Goal: Task Accomplishment & Management: Manage account settings

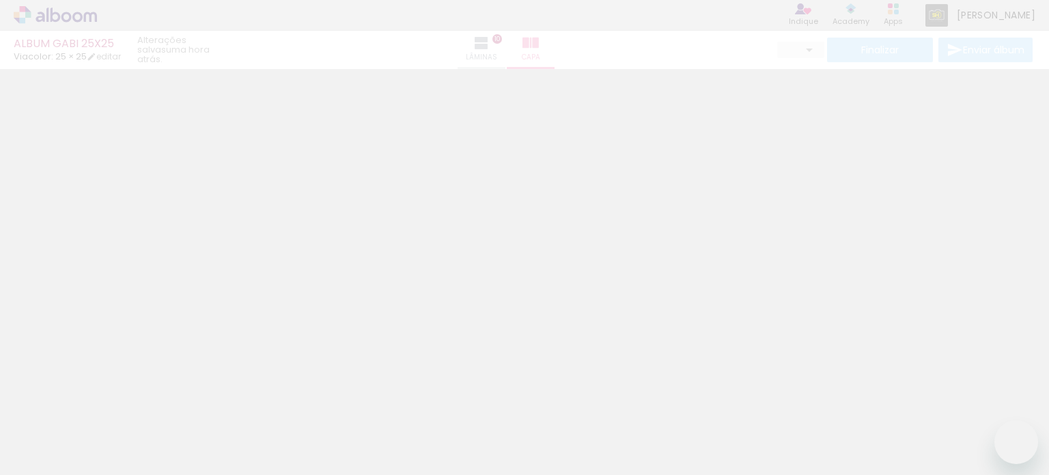
type input "0"
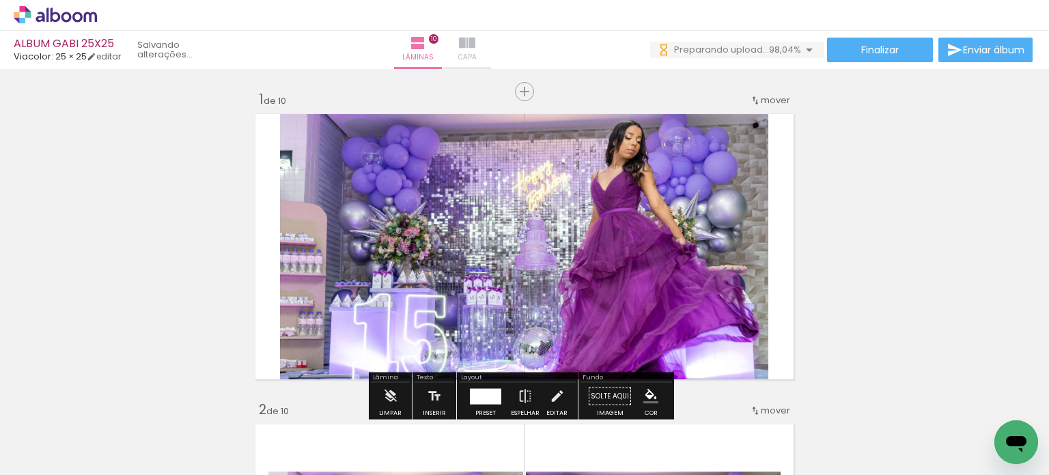
click at [476, 49] on iron-icon at bounding box center [467, 43] width 16 height 16
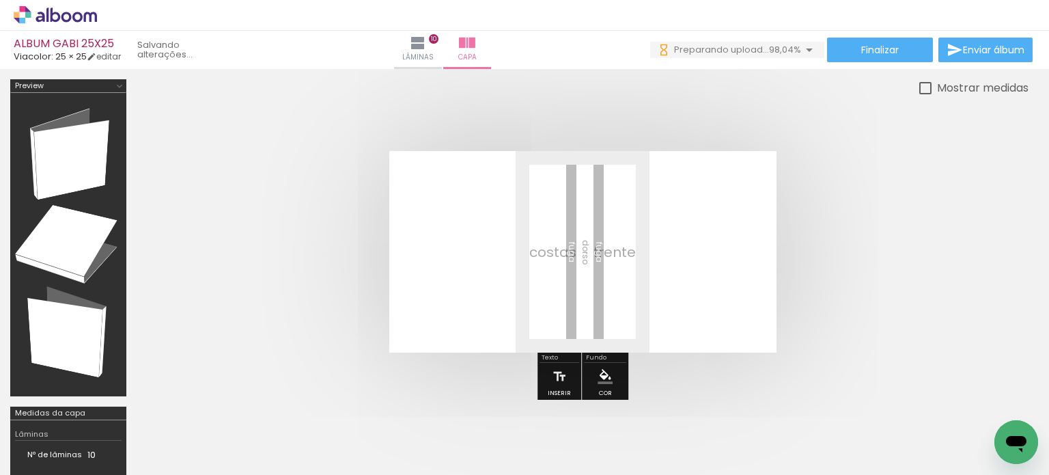
scroll to position [0, 2968]
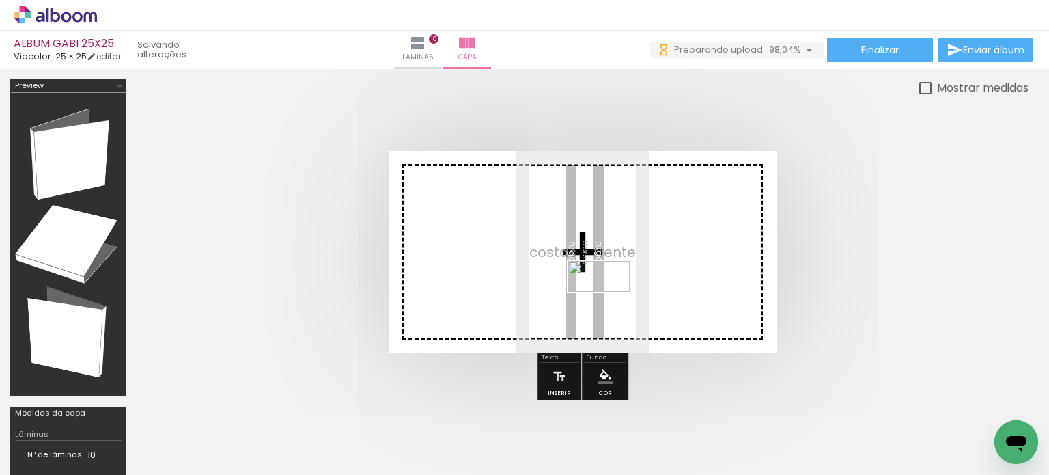
drag, startPoint x: 994, startPoint y: 428, endPoint x: 609, endPoint y: 302, distance: 404.9
click at [609, 302] on quentale-workspace at bounding box center [524, 237] width 1049 height 475
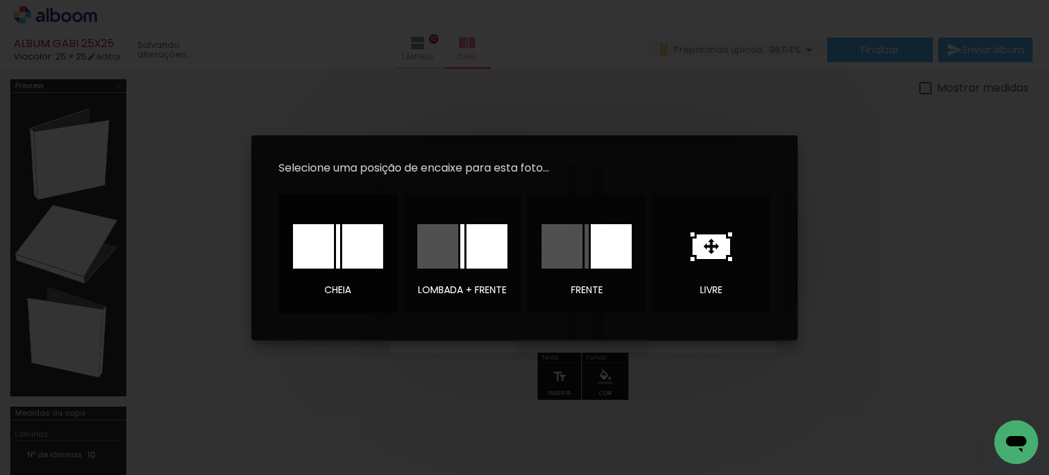
click at [0, 0] on div at bounding box center [0, 0] width 0 height 0
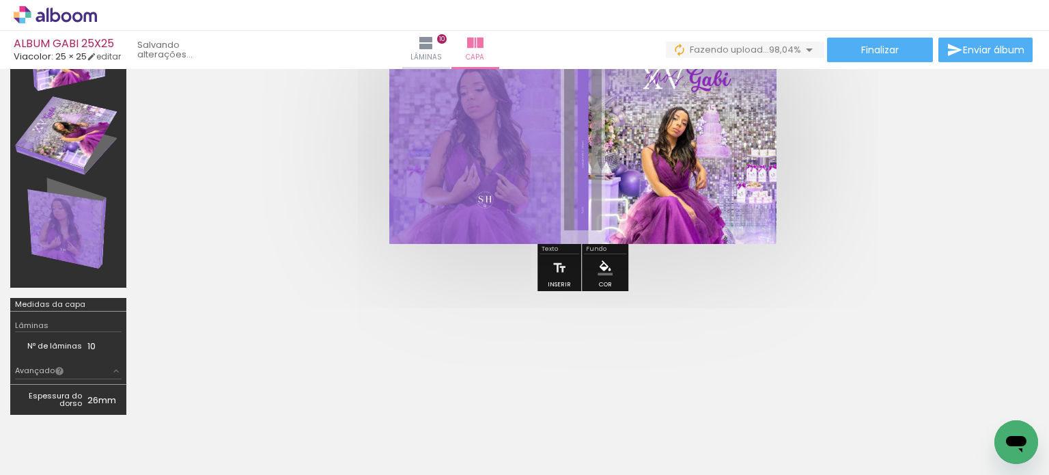
scroll to position [0, 0]
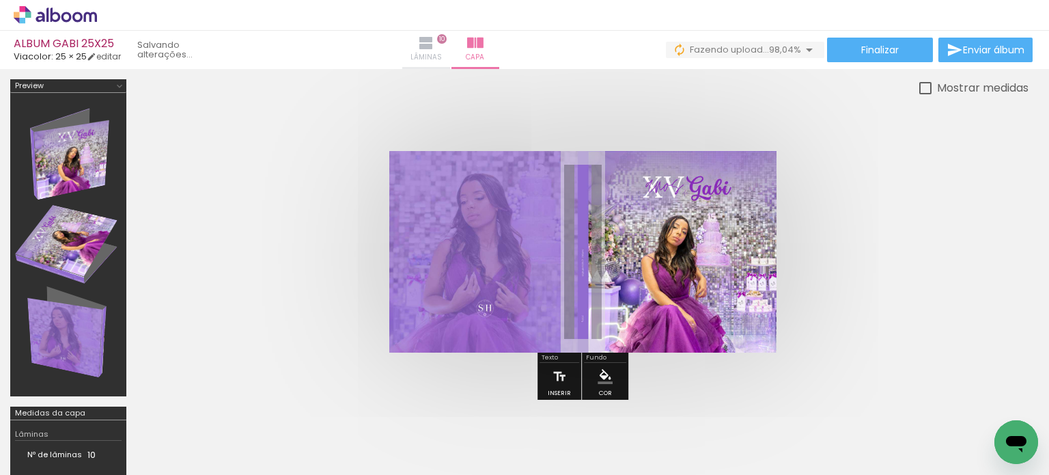
click at [442, 53] on span "Lâminas" at bounding box center [426, 57] width 31 height 12
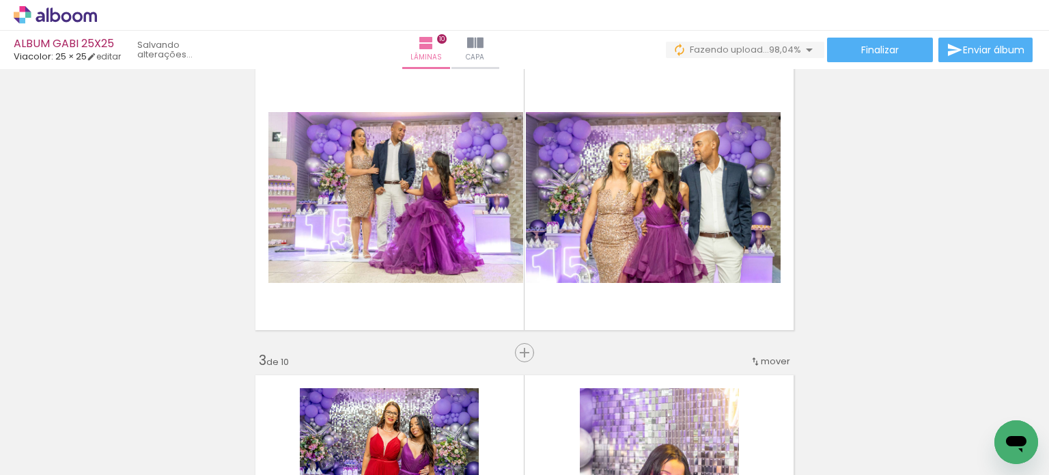
scroll to position [342, 0]
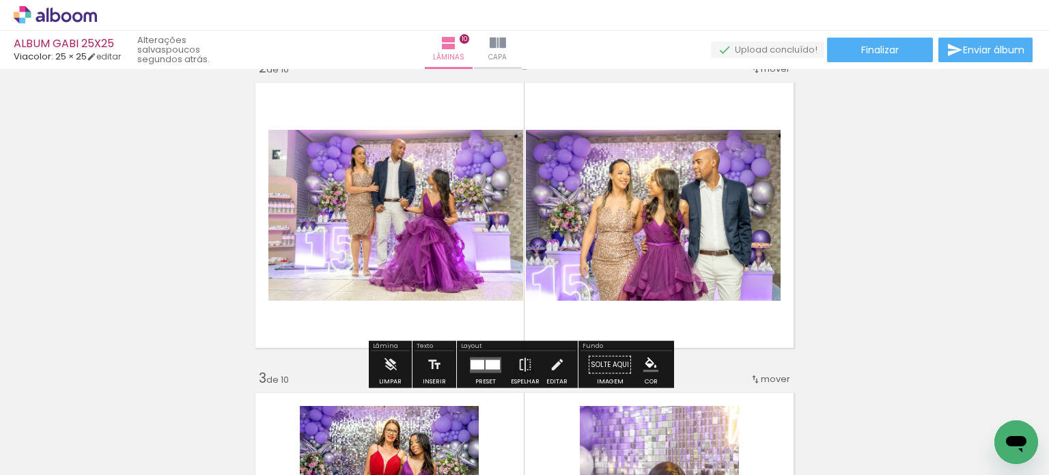
click at [467, 361] on div at bounding box center [485, 364] width 37 height 27
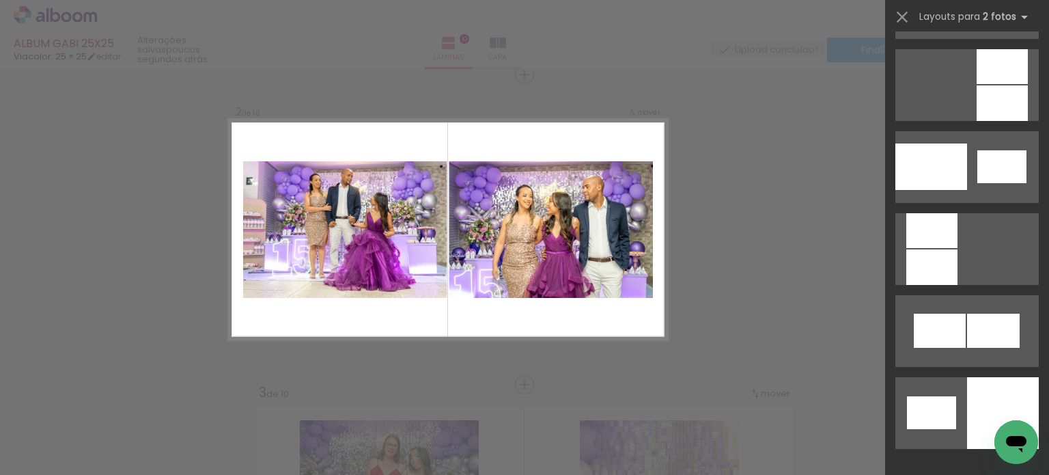
scroll to position [1503, 0]
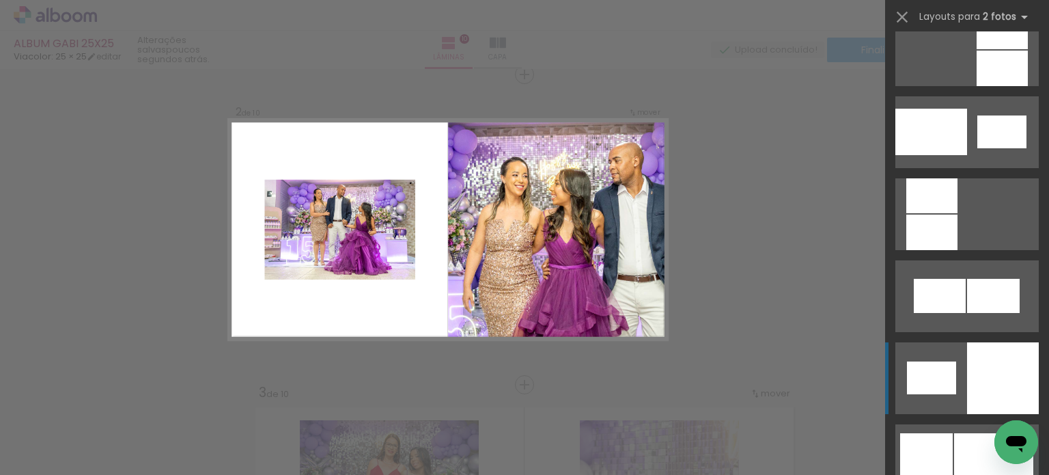
click at [1006, 368] on div at bounding box center [1003, 378] width 72 height 72
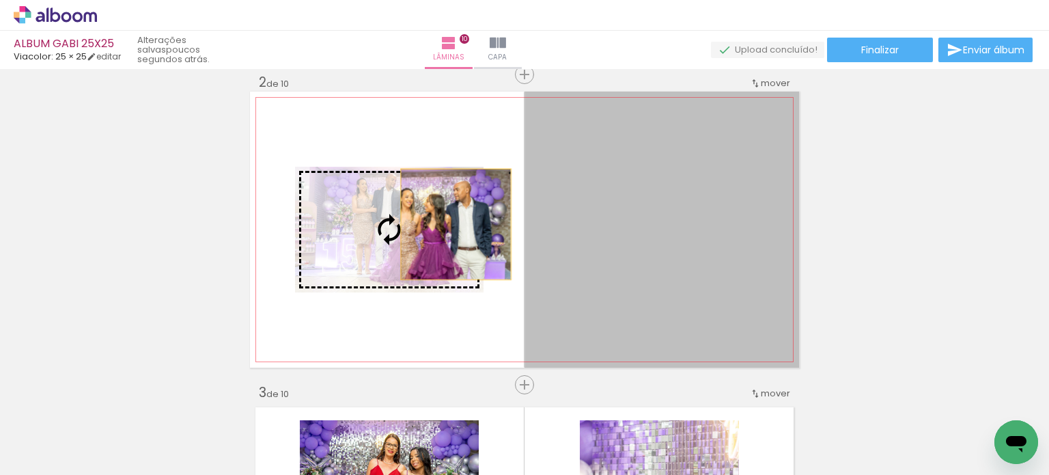
drag, startPoint x: 726, startPoint y: 241, endPoint x: 451, endPoint y: 224, distance: 275.9
click at [0, 0] on slot at bounding box center [0, 0] width 0 height 0
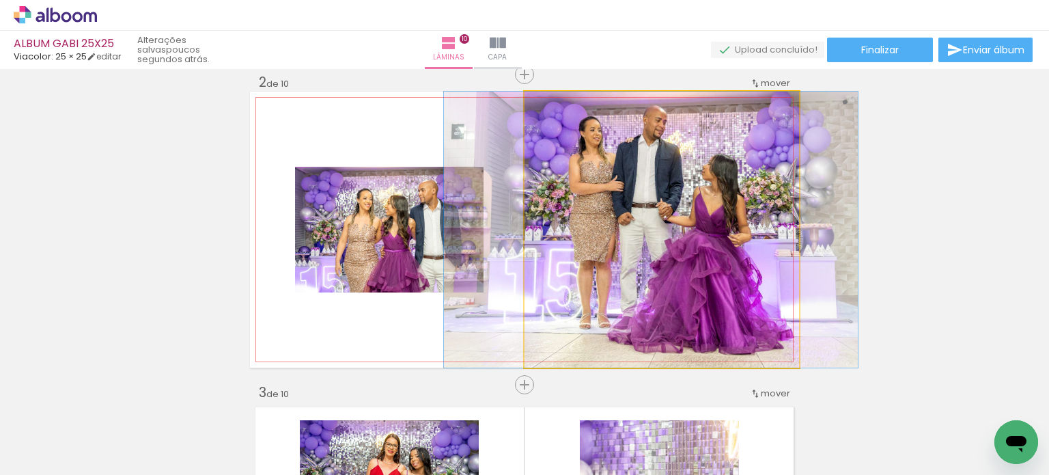
drag, startPoint x: 691, startPoint y: 225, endPoint x: 680, endPoint y: 224, distance: 11.0
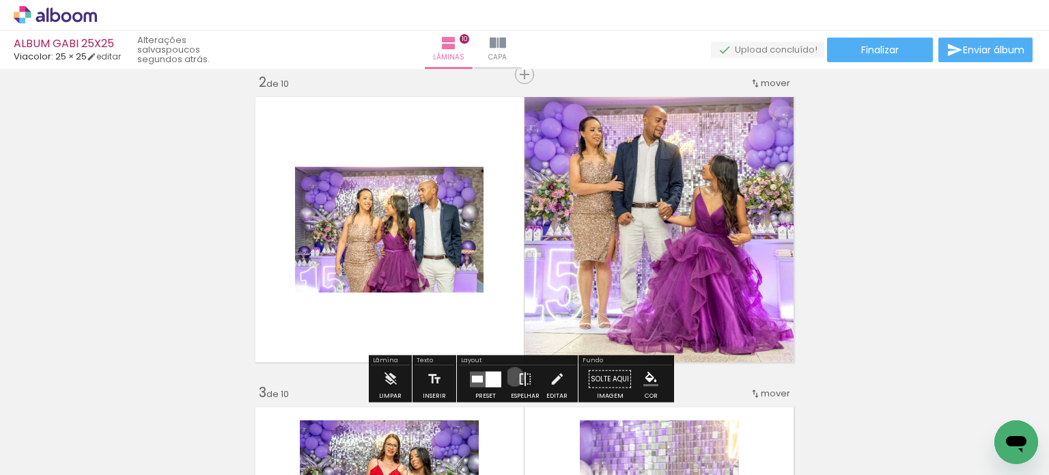
click at [512, 376] on paper-button "Espelhar" at bounding box center [526, 383] width 36 height 35
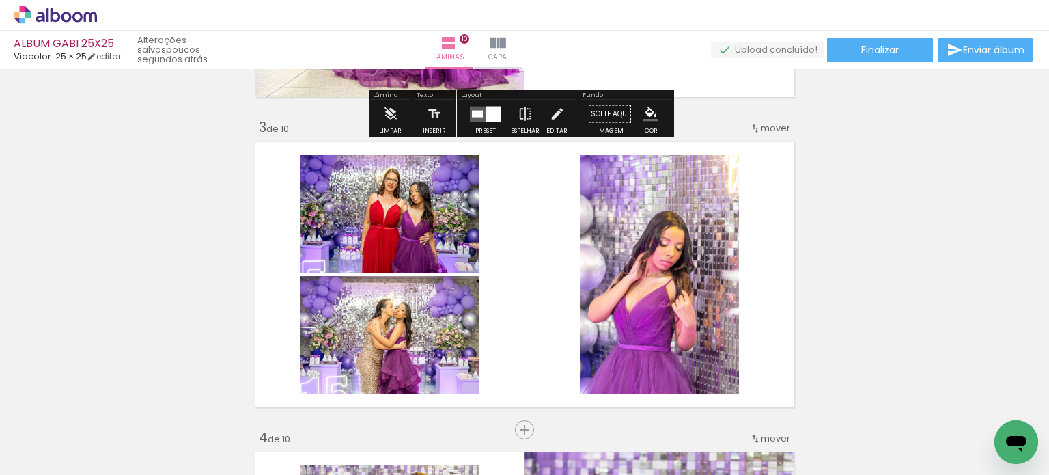
scroll to position [601, 0]
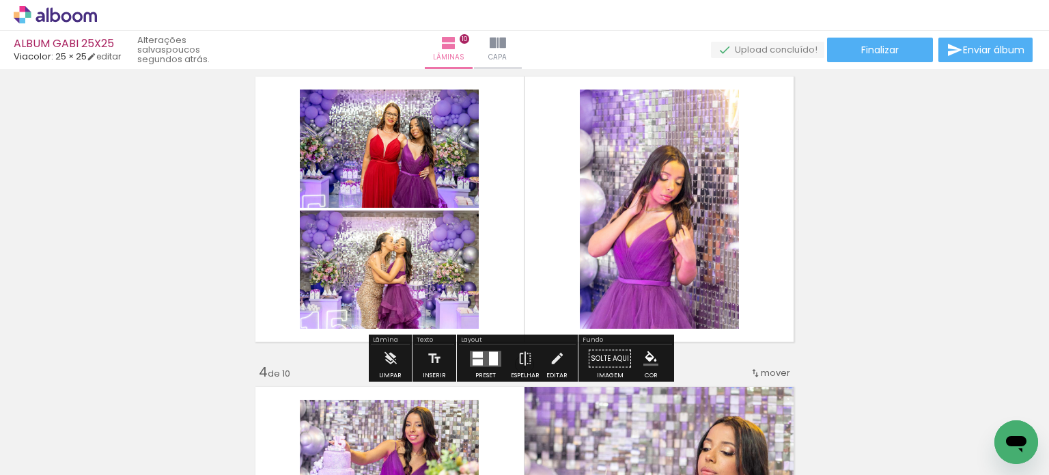
scroll to position [669, 0]
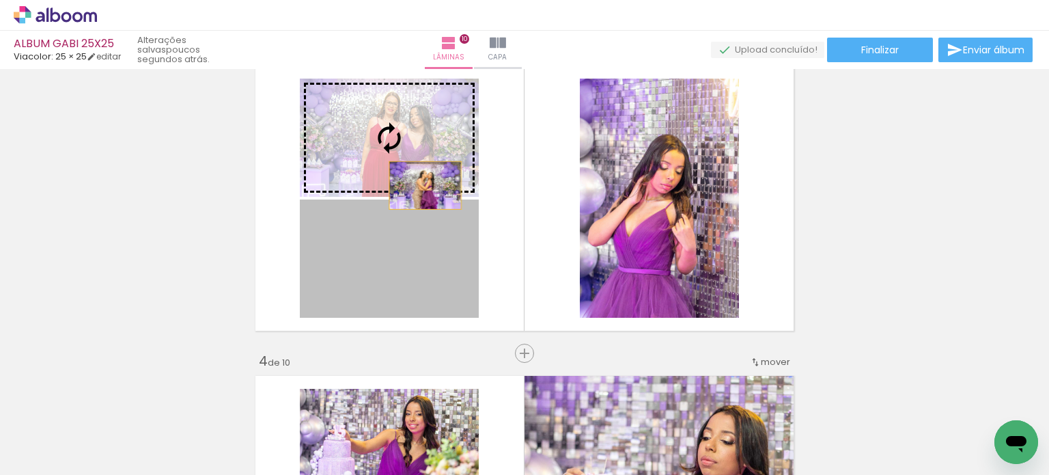
drag, startPoint x: 425, startPoint y: 281, endPoint x: 420, endPoint y: 184, distance: 97.8
click at [0, 0] on slot at bounding box center [0, 0] width 0 height 0
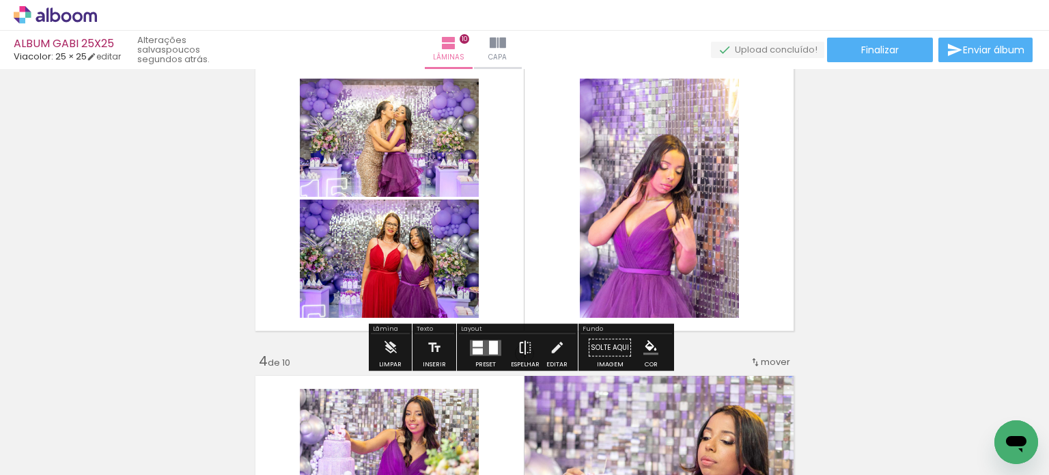
click at [531, 345] on paper-button "Espelhar" at bounding box center [526, 351] width 36 height 35
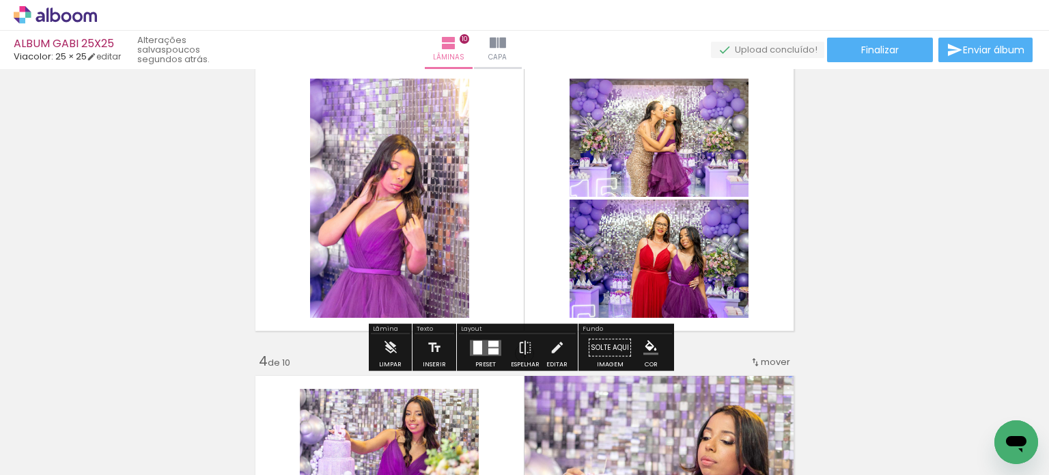
click at [473, 350] on div at bounding box center [477, 347] width 9 height 14
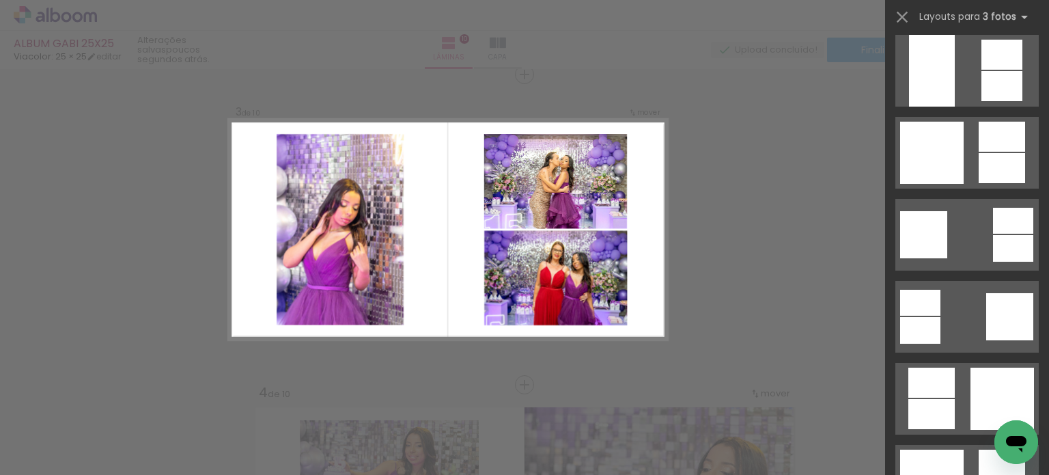
scroll to position [2391, 0]
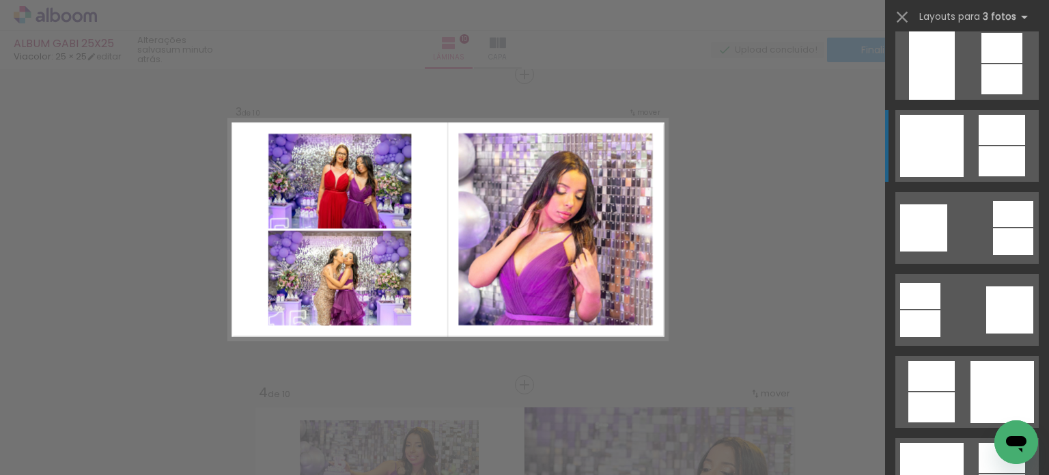
click at [979, 161] on div at bounding box center [1002, 161] width 46 height 30
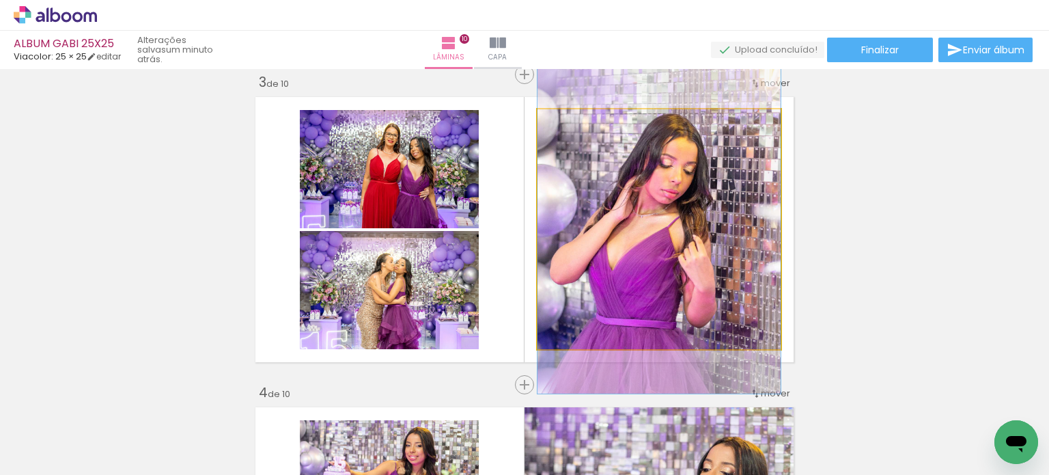
drag, startPoint x: 671, startPoint y: 236, endPoint x: 674, endPoint y: 219, distance: 18.0
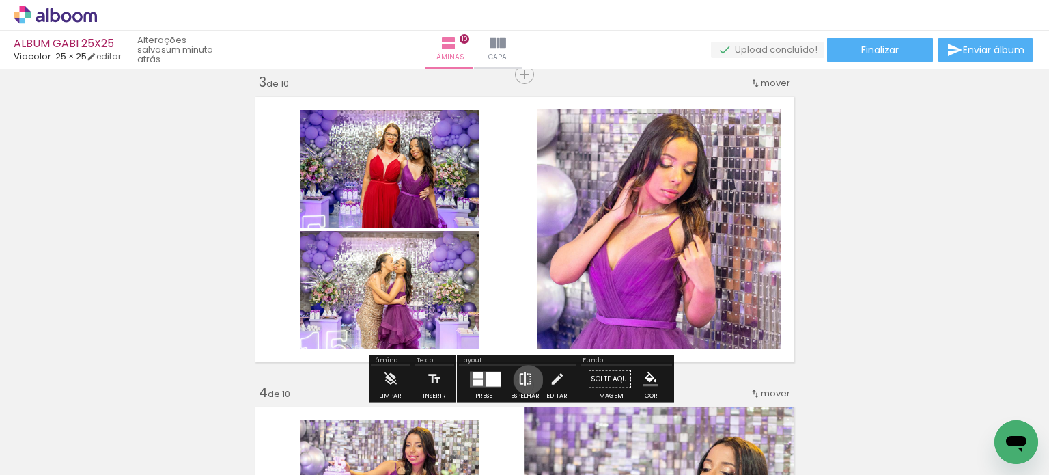
click at [525, 379] on iron-icon at bounding box center [525, 379] width 15 height 27
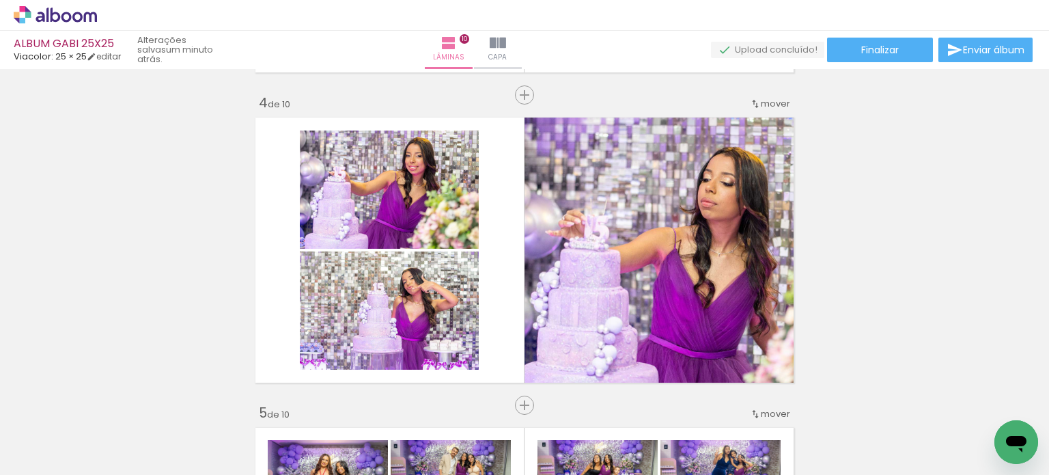
scroll to position [979, 0]
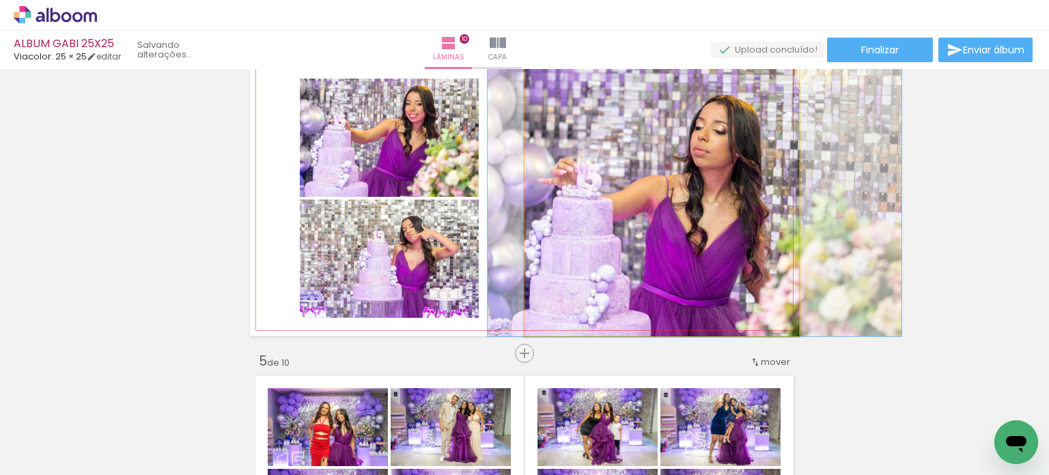
drag, startPoint x: 745, startPoint y: 247, endPoint x: 738, endPoint y: 248, distance: 7.5
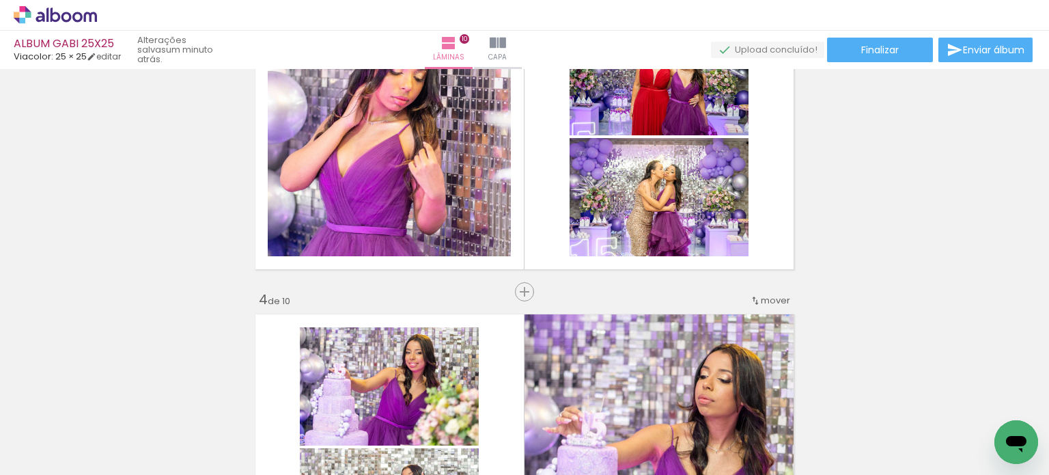
scroll to position [706, 0]
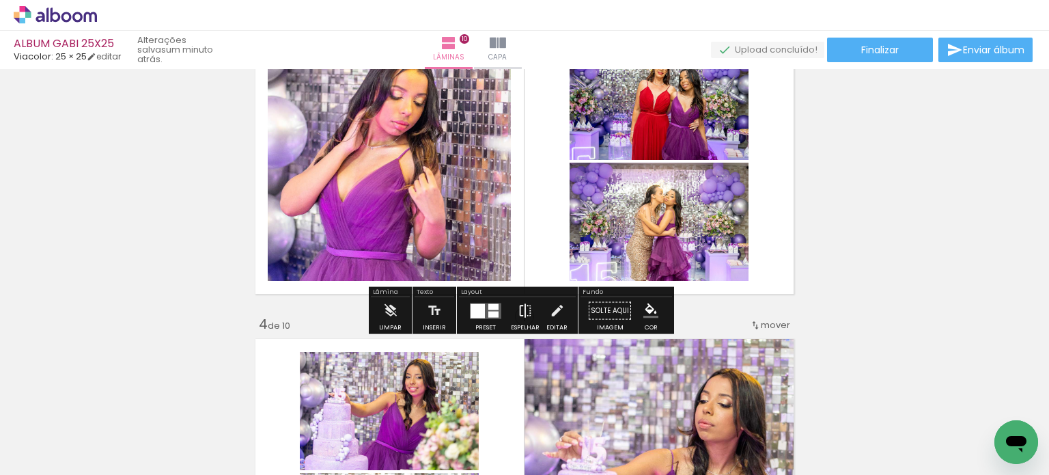
click at [523, 314] on iron-icon at bounding box center [525, 310] width 15 height 27
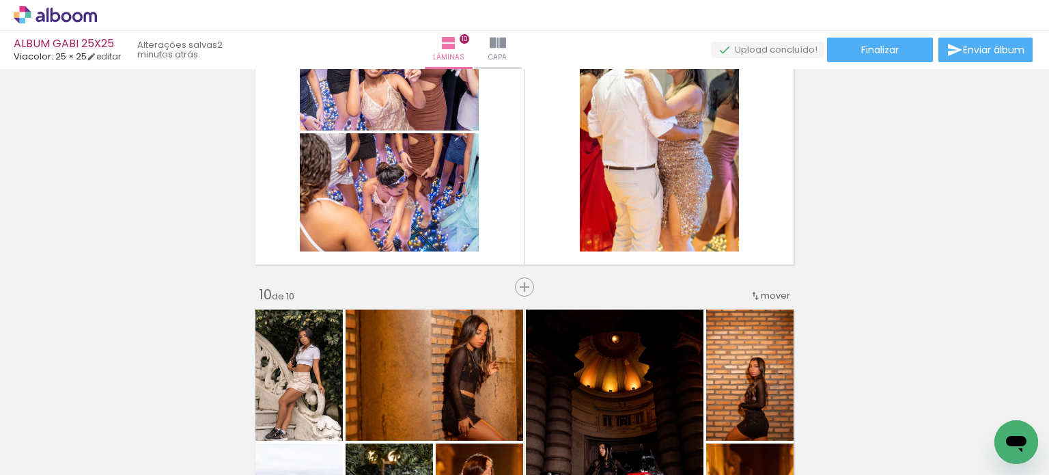
scroll to position [2869, 0]
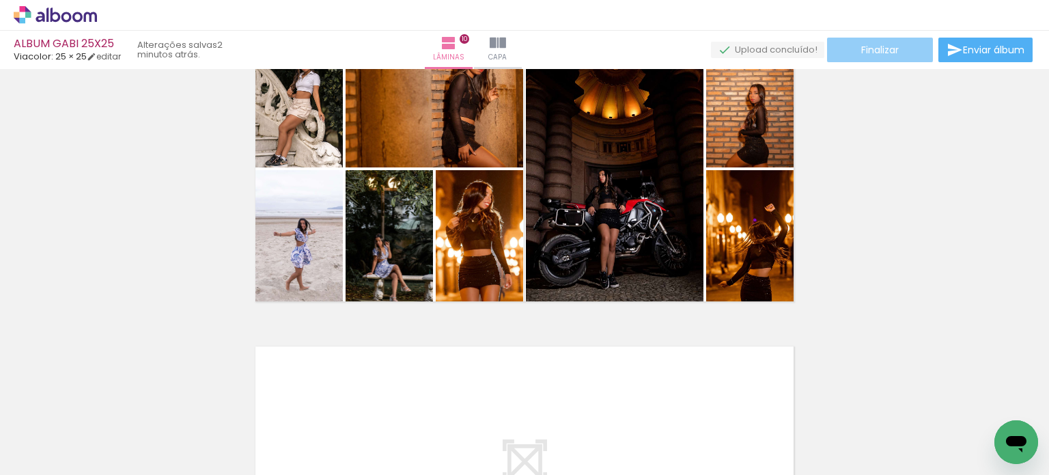
click at [892, 49] on span "Finalizar" at bounding box center [881, 50] width 38 height 10
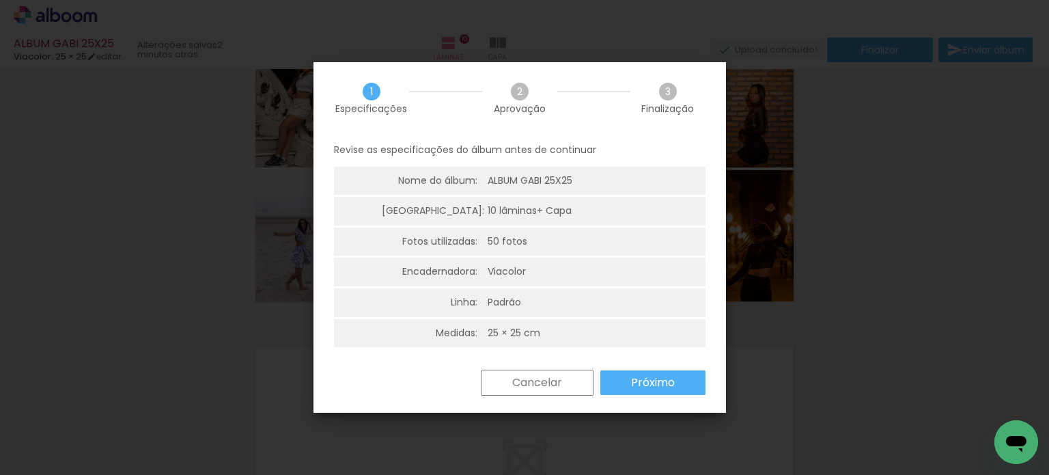
click at [0, 0] on slot "Próximo" at bounding box center [0, 0] width 0 height 0
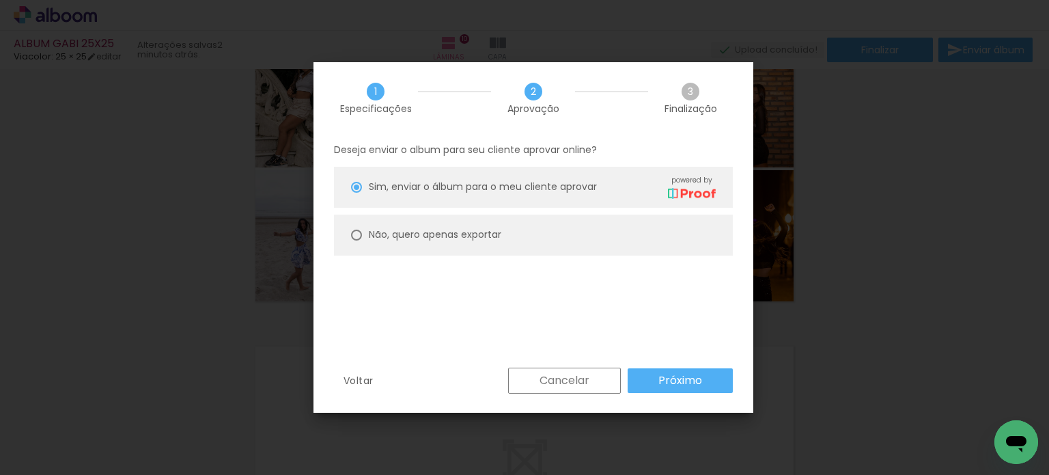
click at [0, 0] on slot "Próximo" at bounding box center [0, 0] width 0 height 0
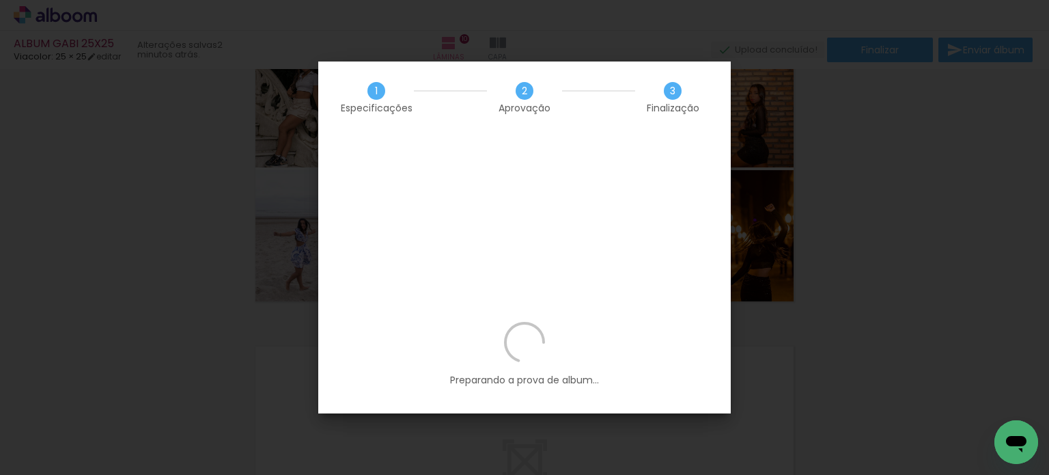
scroll to position [0, 2968]
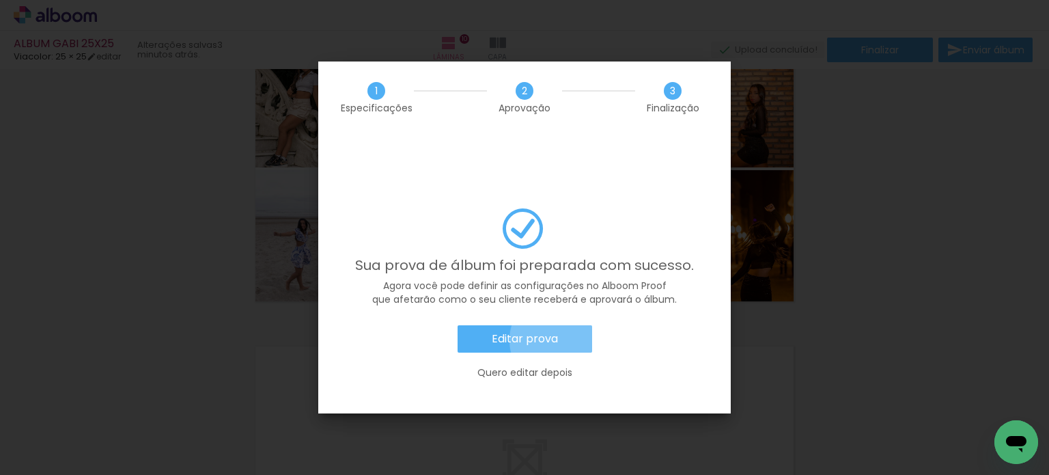
click at [558, 325] on paper-button "Editar prova" at bounding box center [525, 338] width 135 height 27
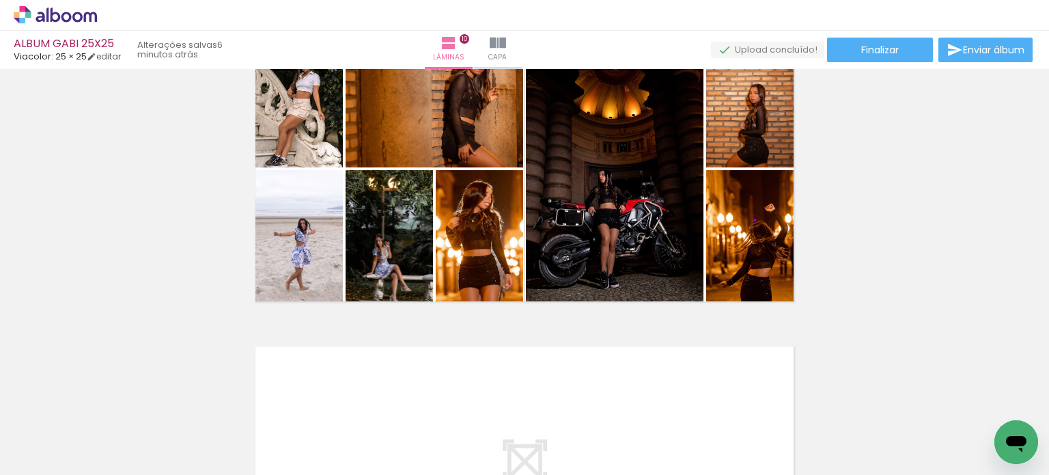
scroll to position [0, 2968]
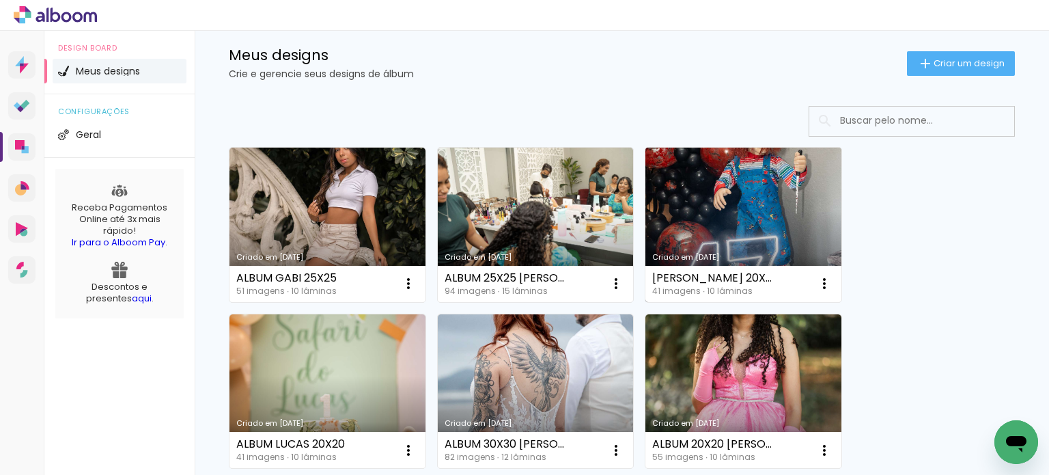
scroll to position [273, 0]
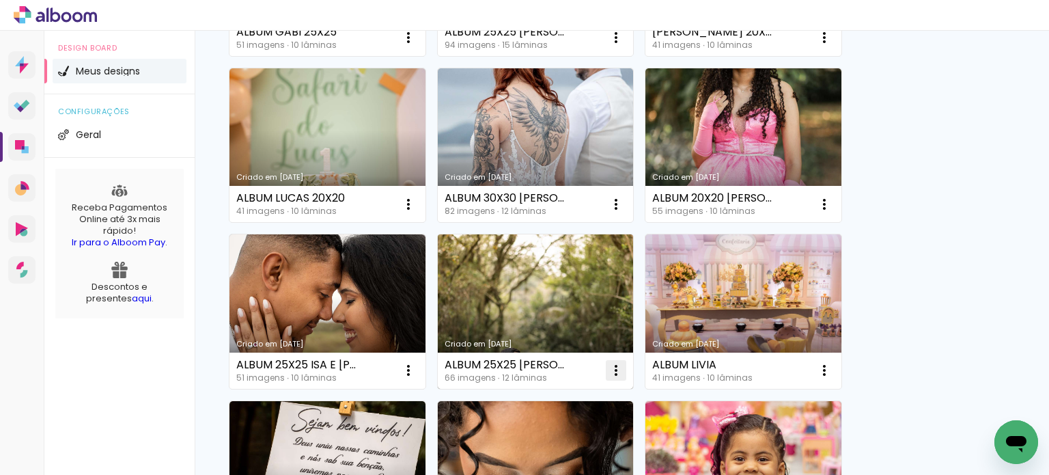
click at [616, 363] on iron-icon at bounding box center [616, 370] width 16 height 16
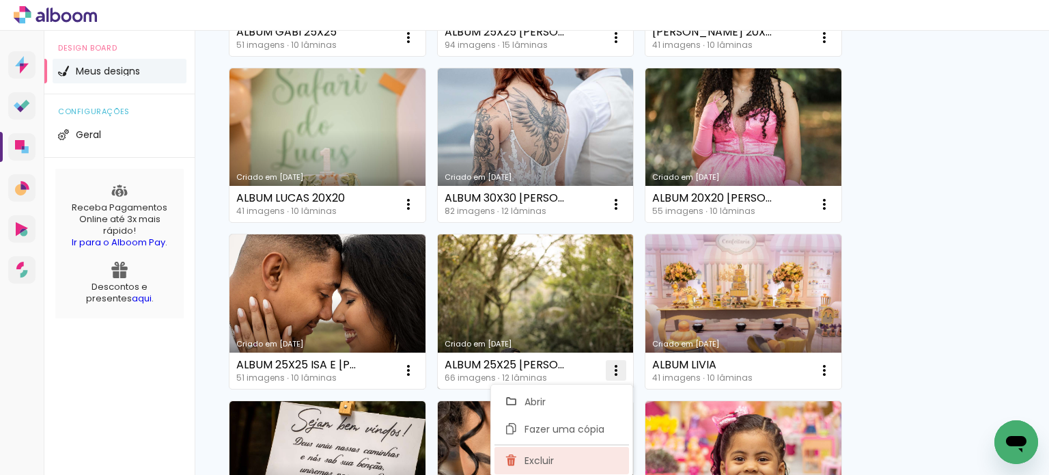
click at [560, 456] on paper-item "Excluir" at bounding box center [562, 460] width 135 height 27
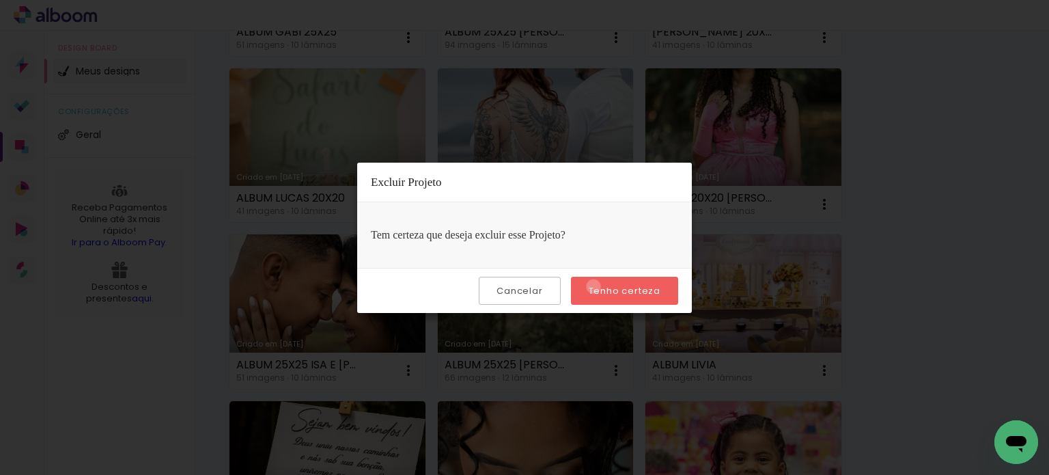
click at [0, 0] on slot "Tenho certeza" at bounding box center [0, 0] width 0 height 0
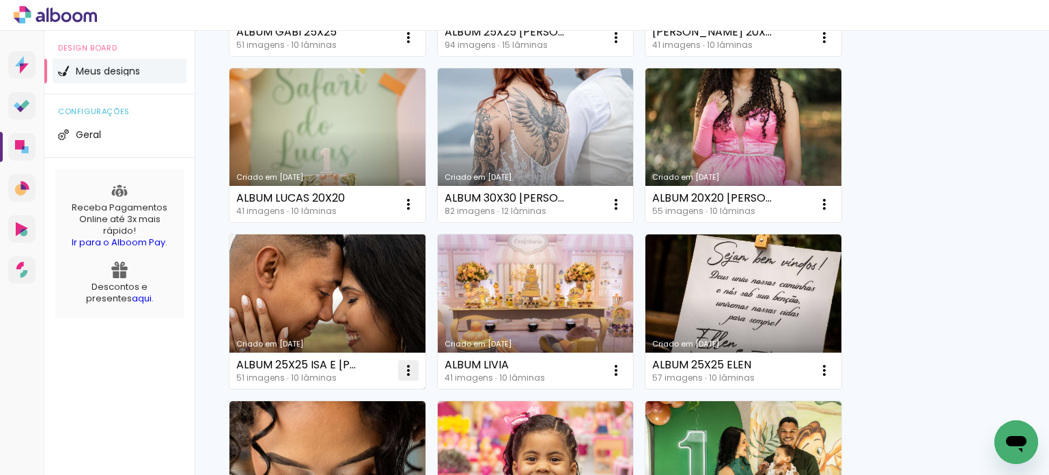
click at [406, 369] on iron-icon at bounding box center [408, 370] width 16 height 16
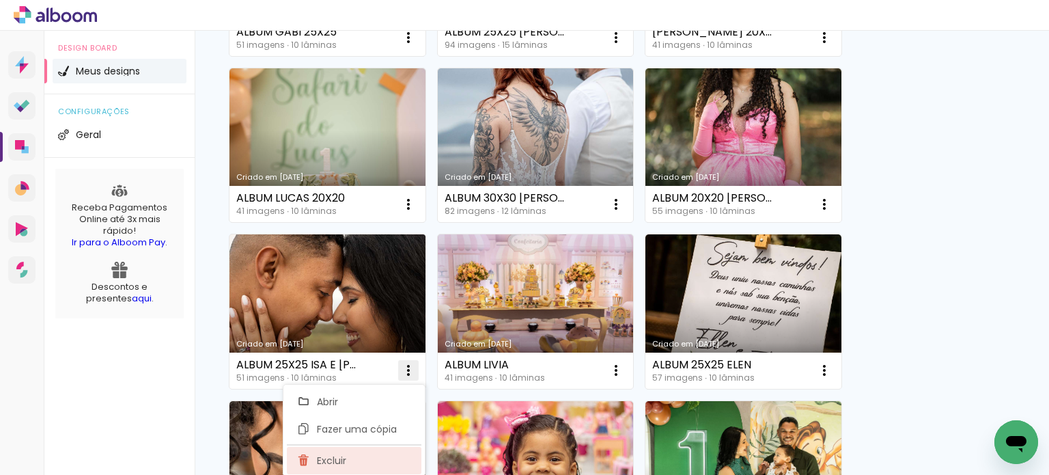
click at [355, 457] on paper-item "Excluir" at bounding box center [354, 460] width 135 height 27
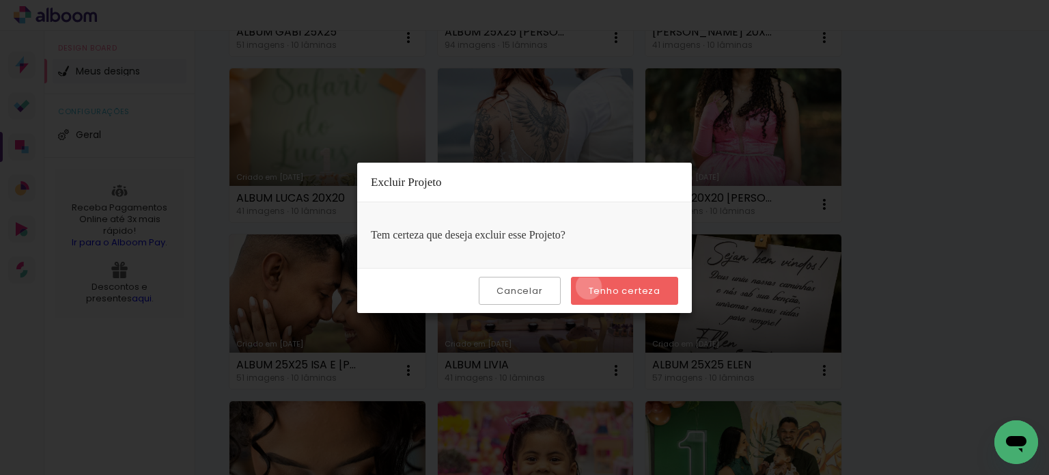
click at [0, 0] on slot "Tenho certeza" at bounding box center [0, 0] width 0 height 0
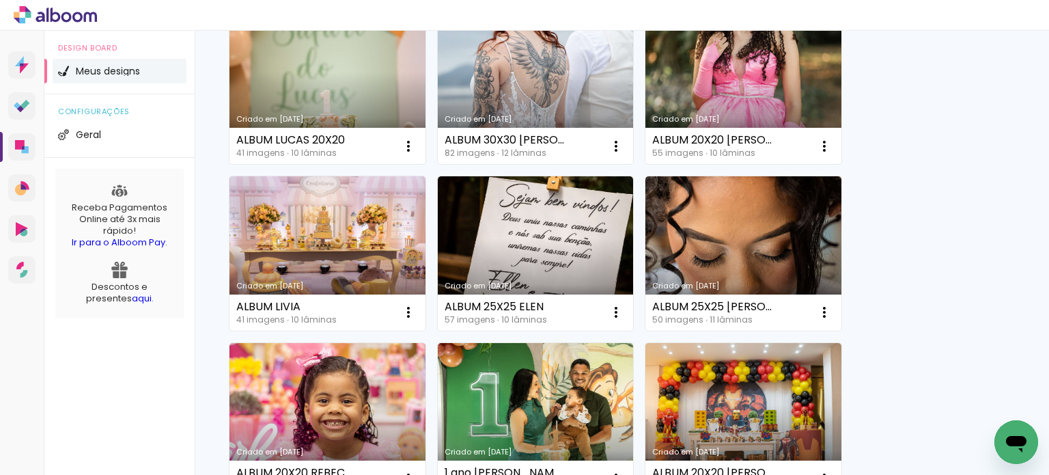
scroll to position [342, 0]
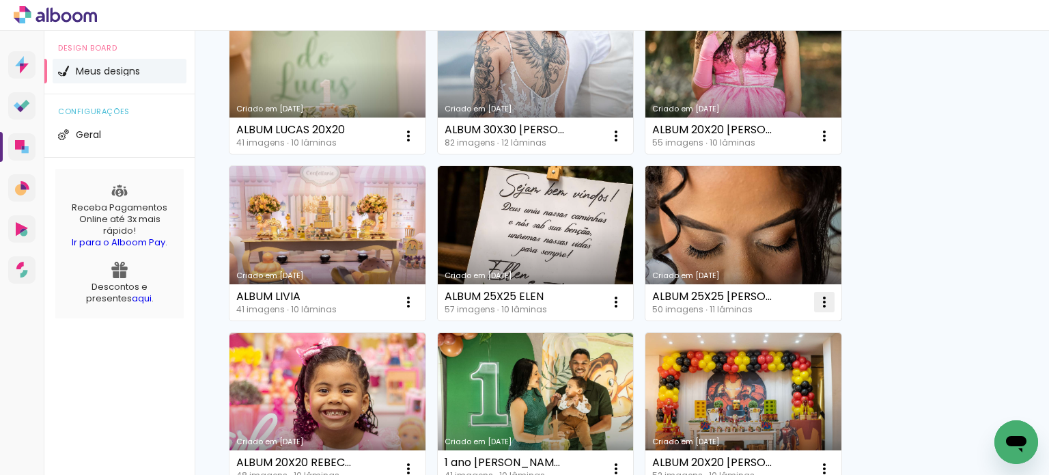
click at [818, 297] on iron-icon at bounding box center [824, 302] width 16 height 16
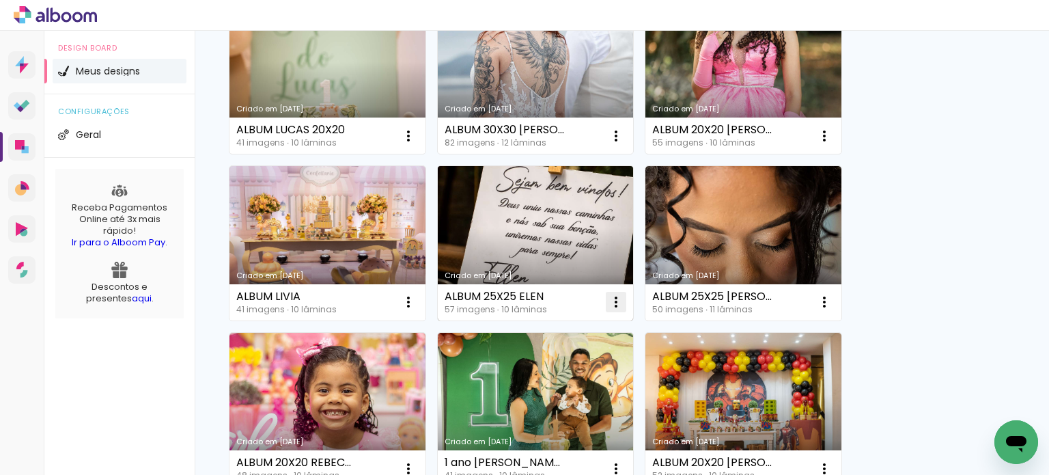
click at [607, 292] on paper-icon-button at bounding box center [616, 301] width 27 height 27
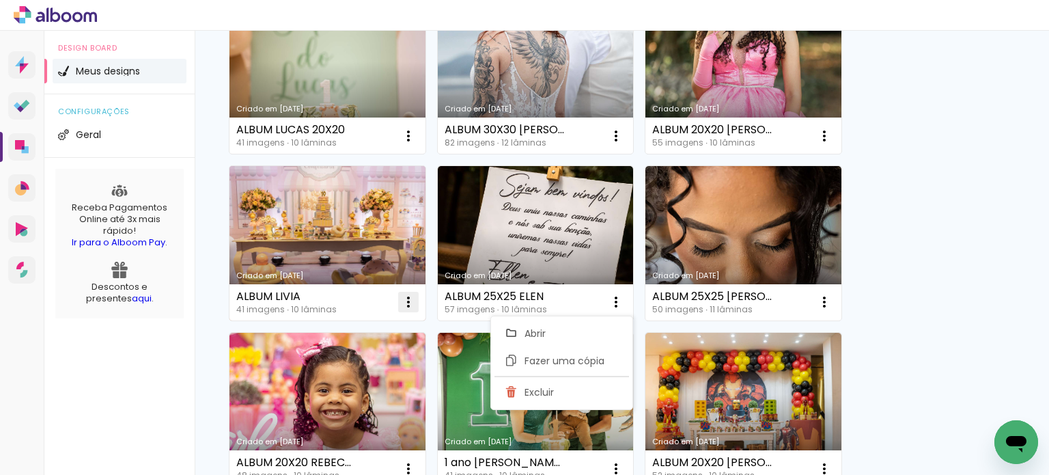
click at [413, 301] on iron-icon at bounding box center [408, 302] width 16 height 16
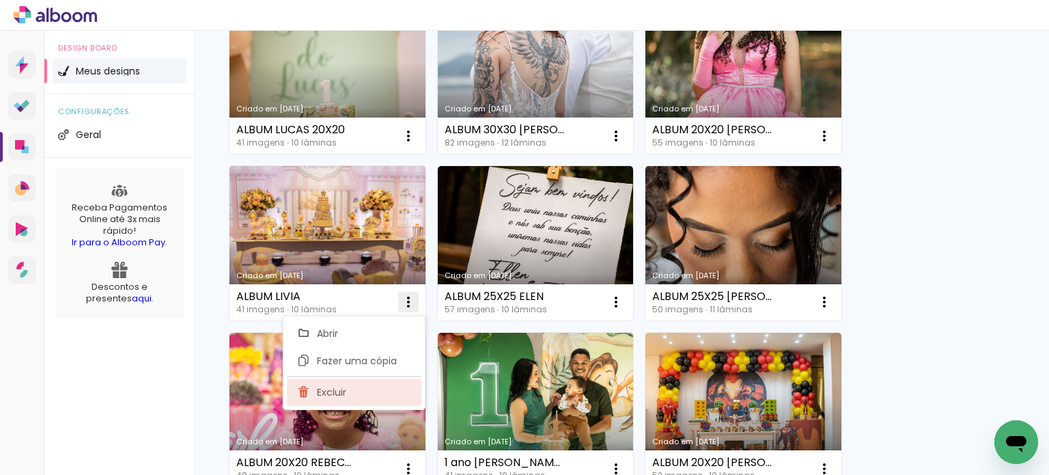
click at [334, 398] on paper-item "Excluir" at bounding box center [354, 391] width 135 height 27
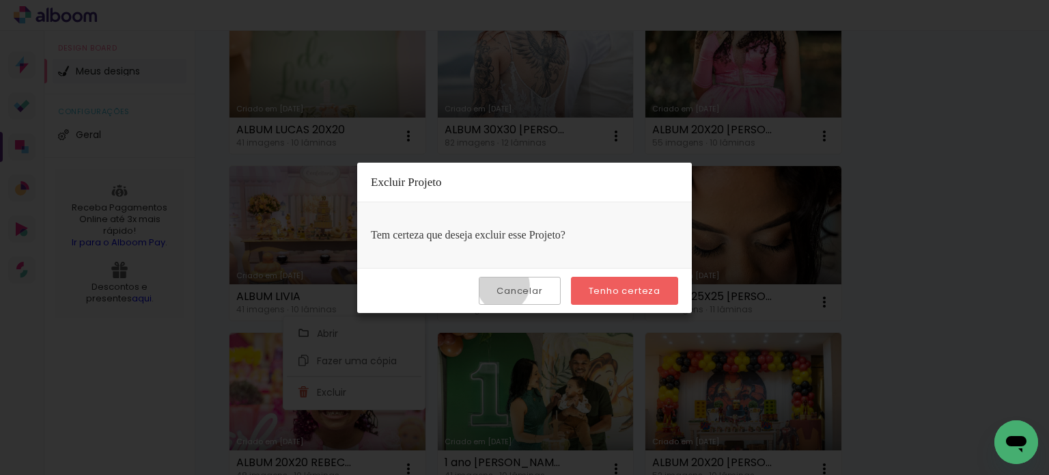
click at [0, 0] on slot "Cancelar" at bounding box center [0, 0] width 0 height 0
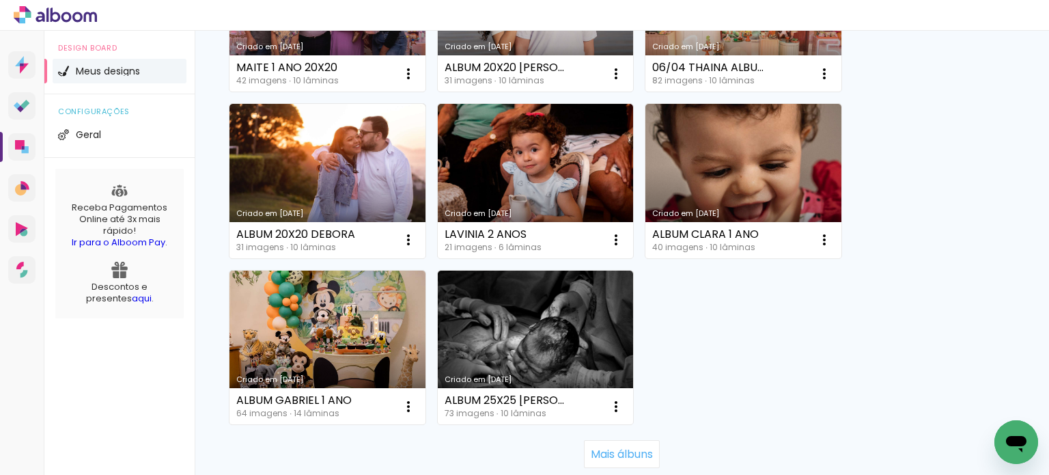
scroll to position [1298, 0]
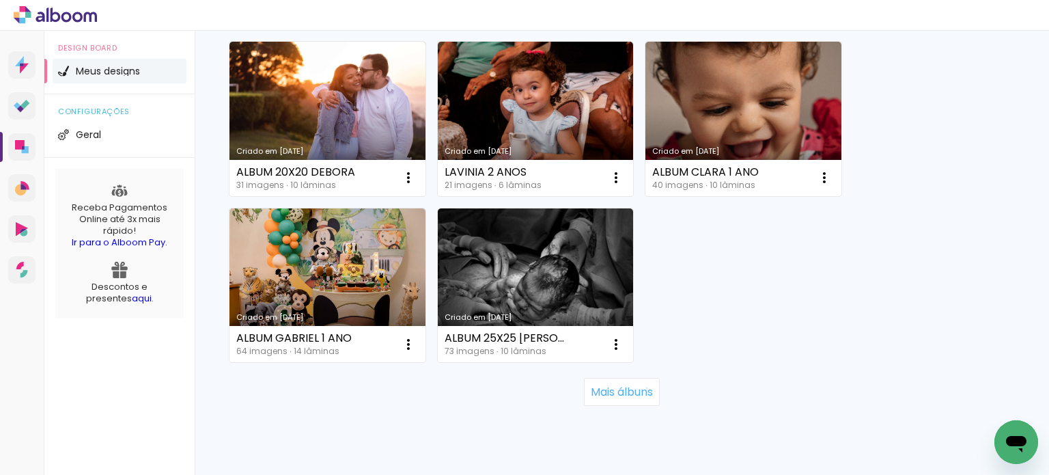
click at [0, 0] on slot "Mais álbuns" at bounding box center [0, 0] width 0 height 0
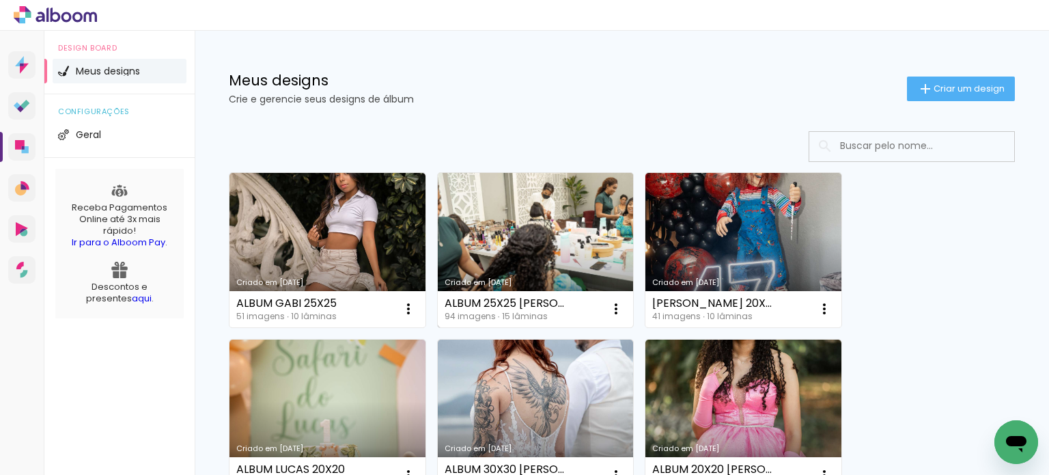
scroll to position [0, 0]
